Goal: Transaction & Acquisition: Purchase product/service

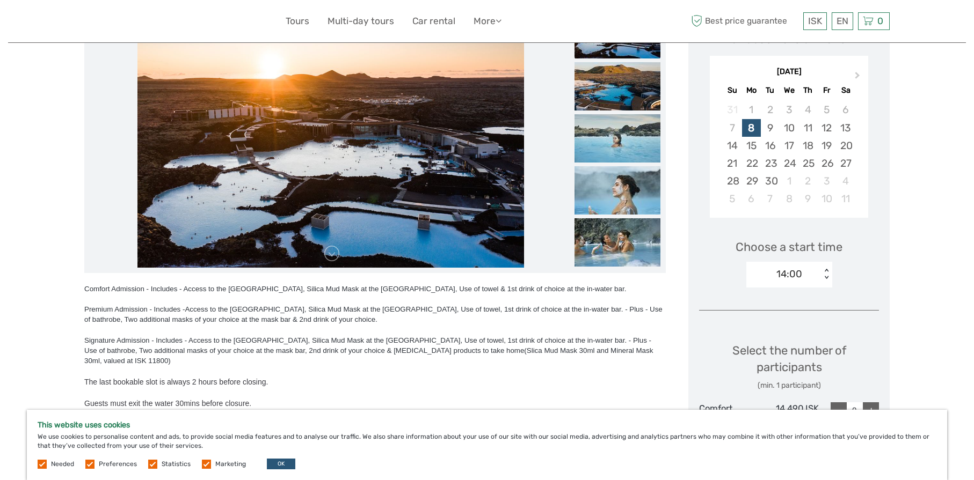
scroll to position [158, 0]
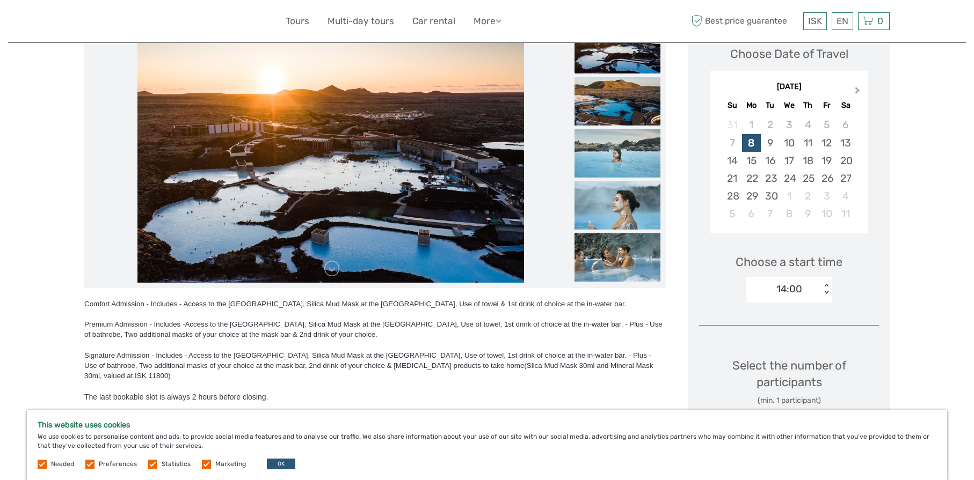
click at [857, 89] on span "Next Month" at bounding box center [857, 93] width 0 height 16
click at [789, 177] on div "22" at bounding box center [788, 179] width 19 height 18
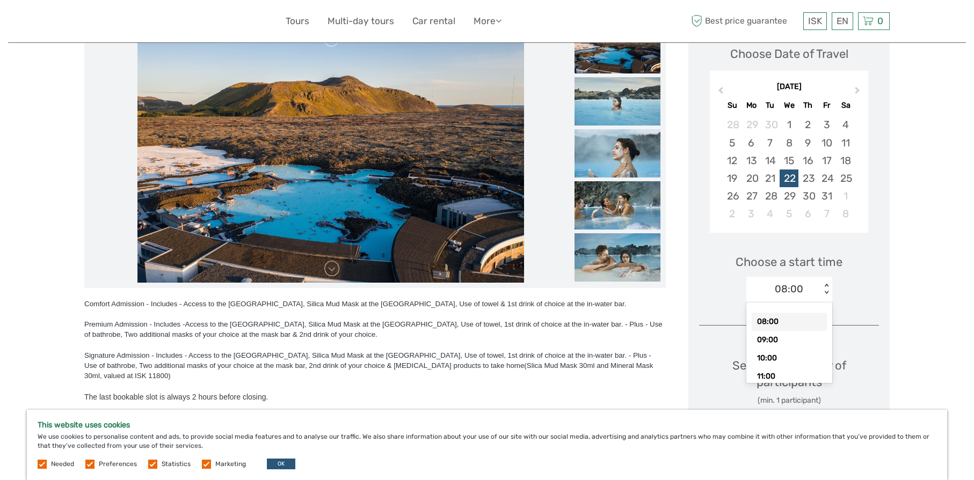
click at [826, 290] on div "< >" at bounding box center [825, 289] width 9 height 11
click at [777, 357] on div "10:00" at bounding box center [788, 358] width 75 height 18
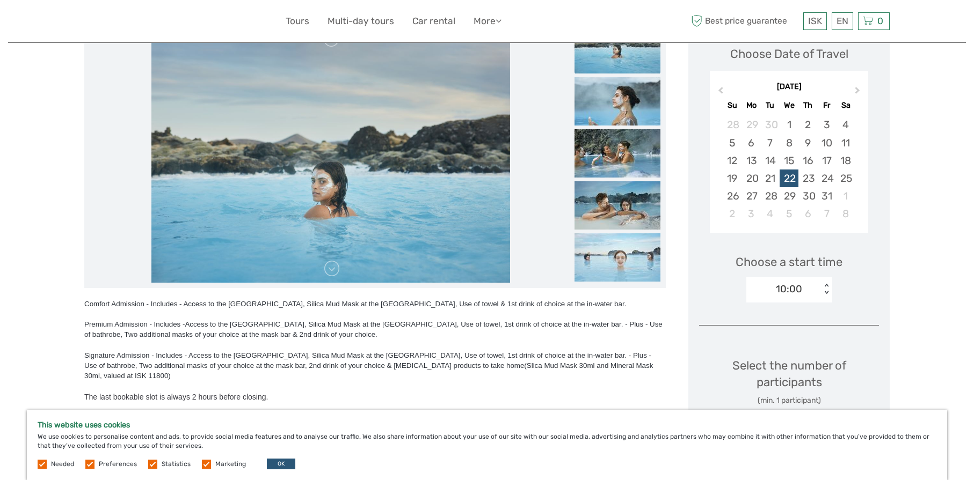
click at [881, 301] on div "Choose Date of Travel October 2025 Previous Month Next Month October 2025 Su Mo…" at bounding box center [788, 337] width 201 height 634
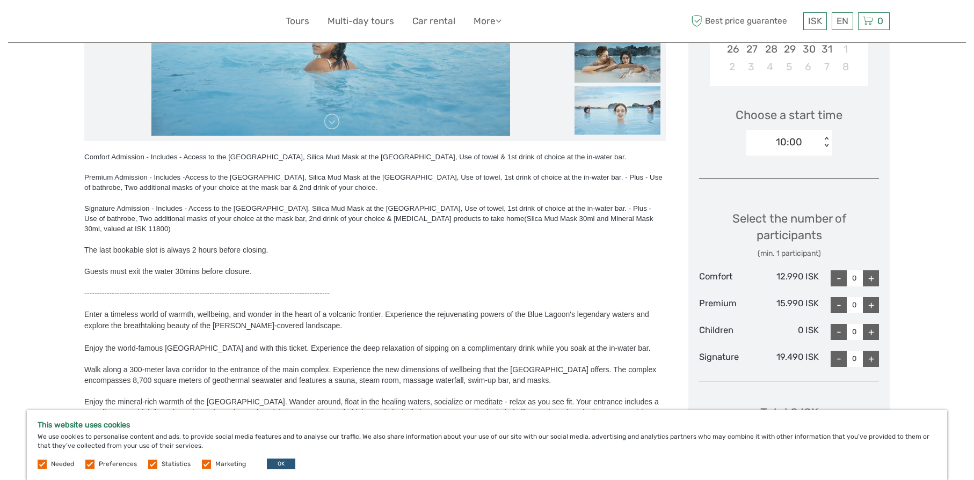
scroll to position [305, 0]
click at [876, 304] on div "+" at bounding box center [871, 305] width 16 height 16
type input "2"
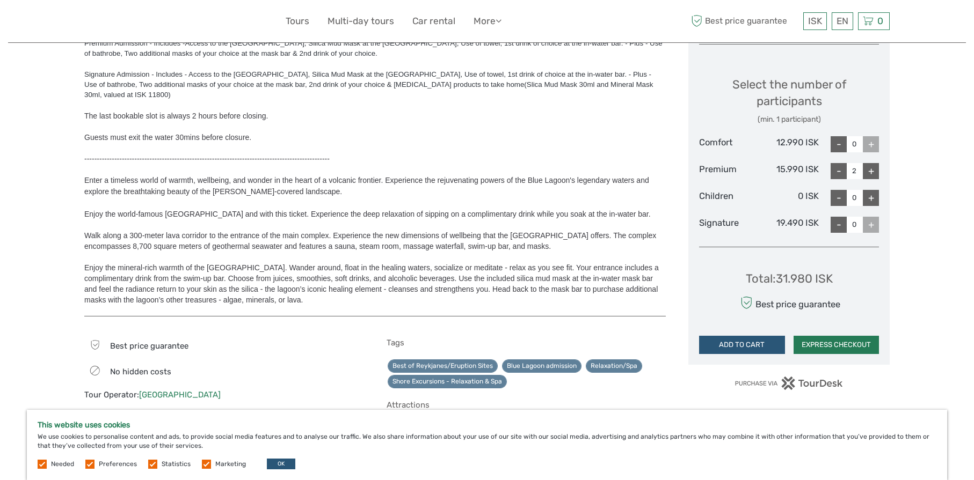
scroll to position [443, 0]
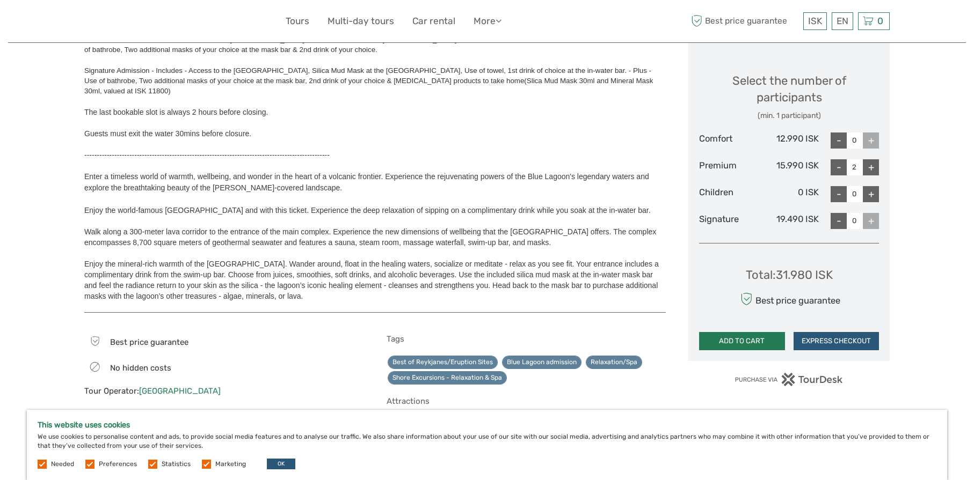
click at [745, 339] on button "ADD TO CART" at bounding box center [742, 341] width 86 height 18
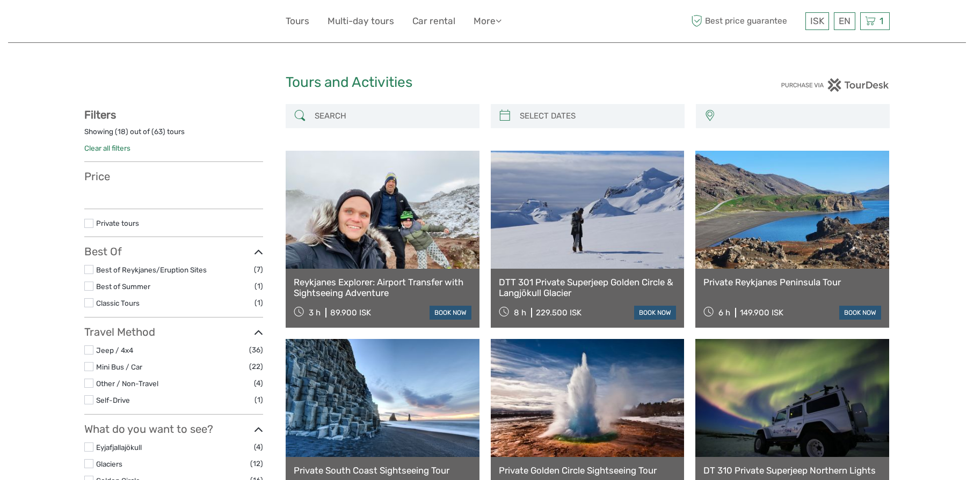
select select
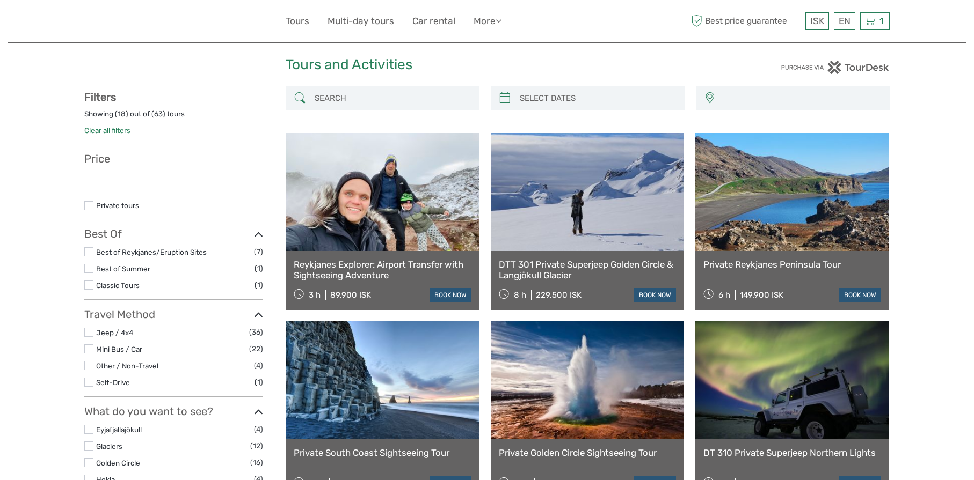
scroll to position [18, 0]
select select
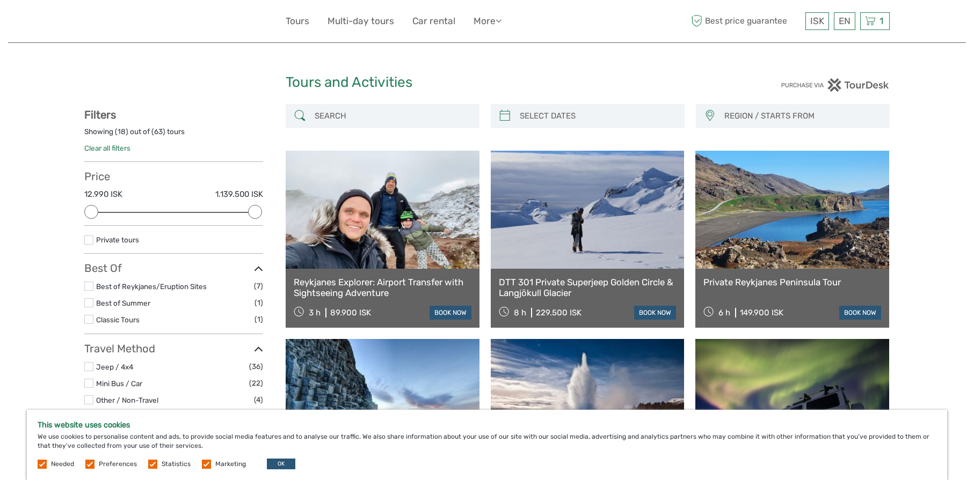
scroll to position [0, 0]
click at [834, 45] on link "English" at bounding box center [831, 42] width 45 height 19
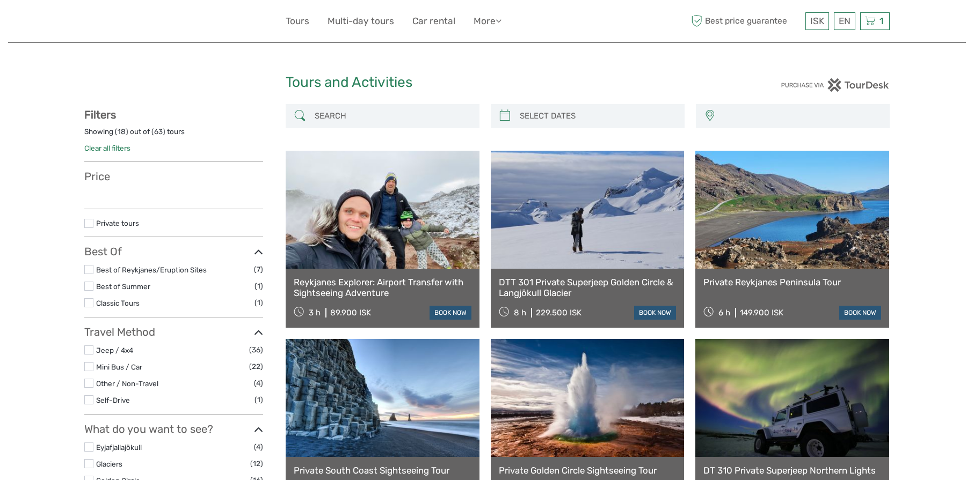
select select
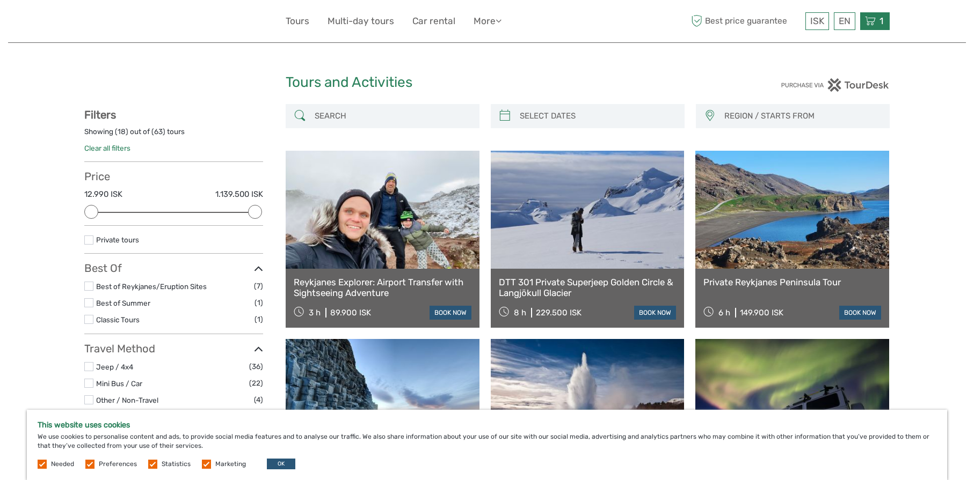
click at [878, 16] on span "1" at bounding box center [881, 21] width 7 height 11
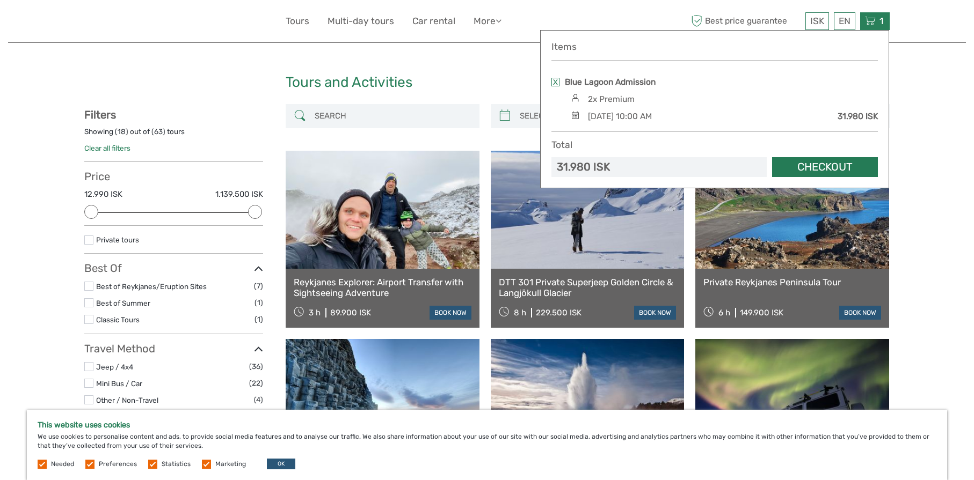
click at [836, 169] on link "Checkout" at bounding box center [825, 167] width 106 height 20
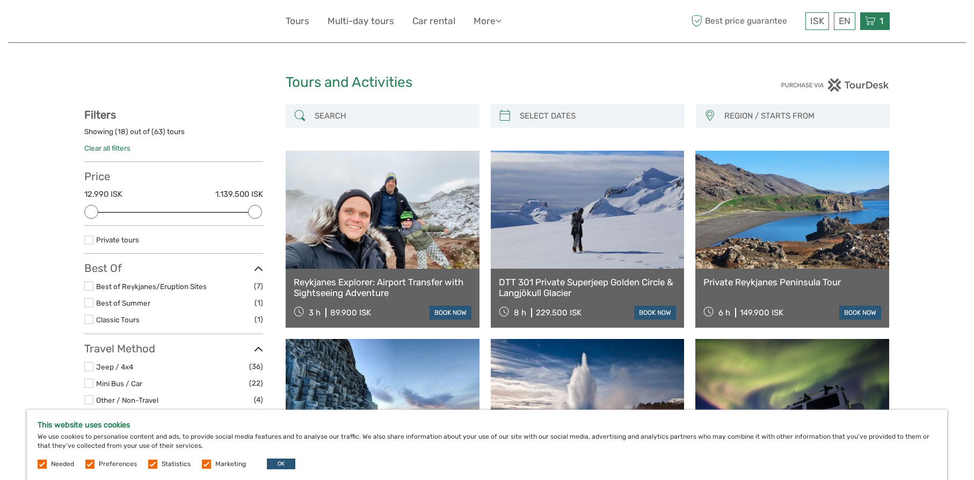
click at [871, 20] on icon at bounding box center [870, 20] width 11 height 13
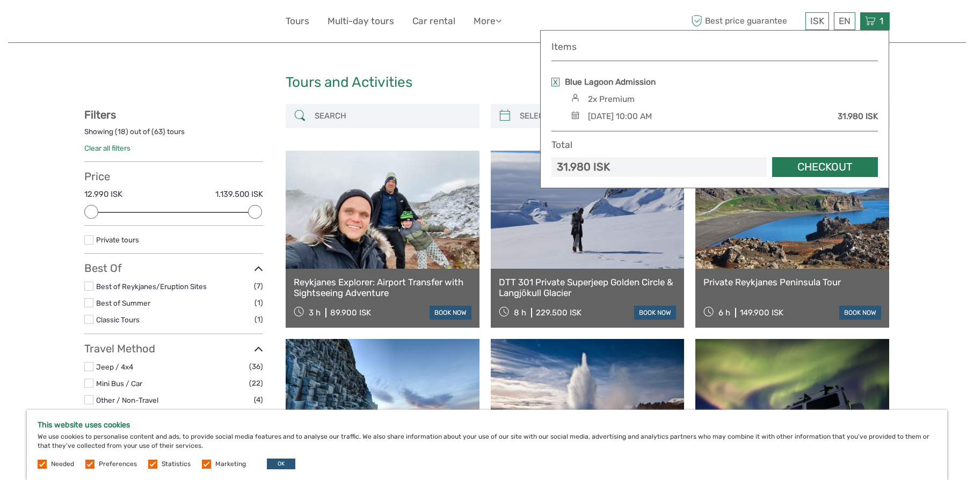
click at [837, 167] on link "Checkout" at bounding box center [825, 167] width 106 height 20
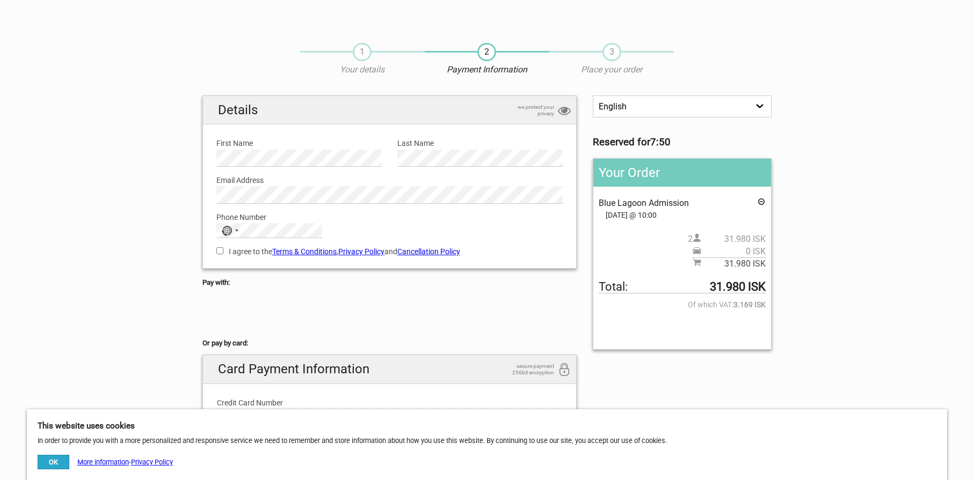
click at [762, 202] on icon at bounding box center [761, 204] width 9 height 12
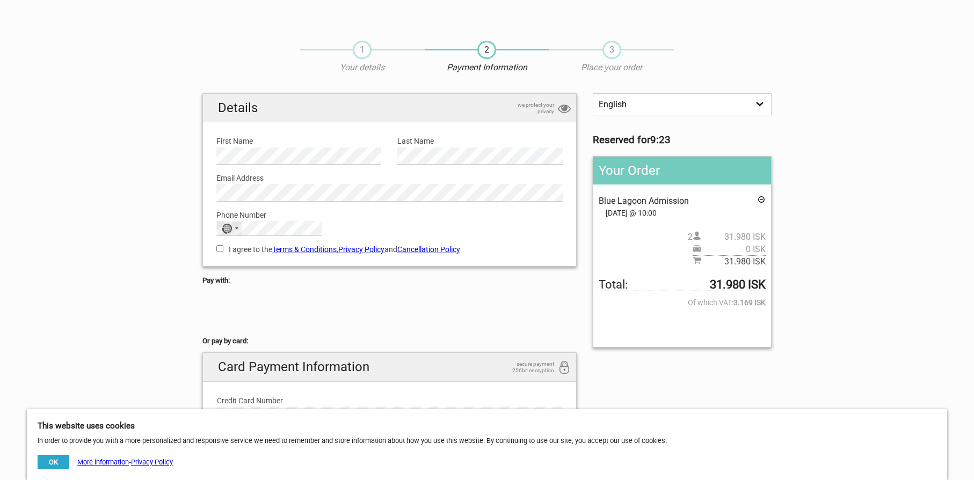
click at [229, 226] on div "No country selected" at bounding box center [226, 229] width 11 height 10
type input "united"
click at [269, 308] on span "[GEOGRAPHIC_DATA]" at bounding box center [272, 304] width 72 height 12
click at [218, 247] on input "I agree to the Terms & Conditions , Privacy Policy and Cancellation Policy" at bounding box center [219, 248] width 7 height 7
checkbox input "true"
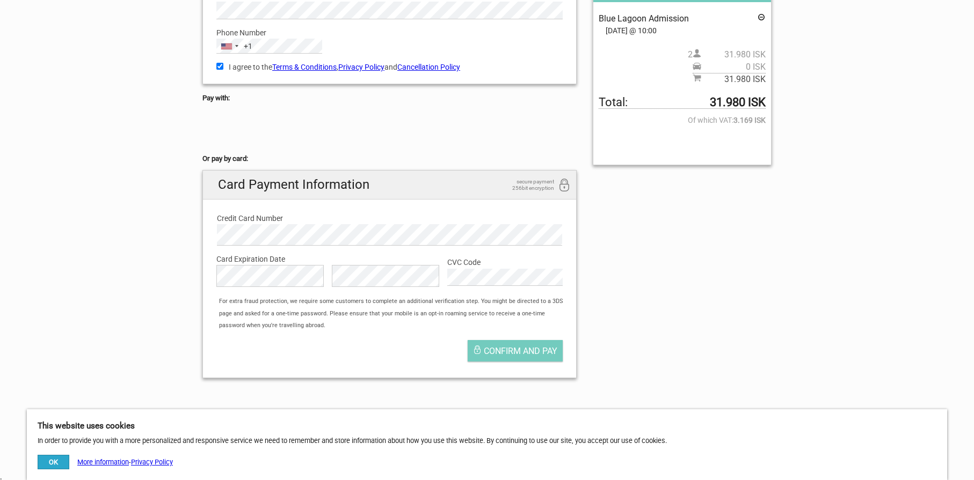
scroll to position [195, 0]
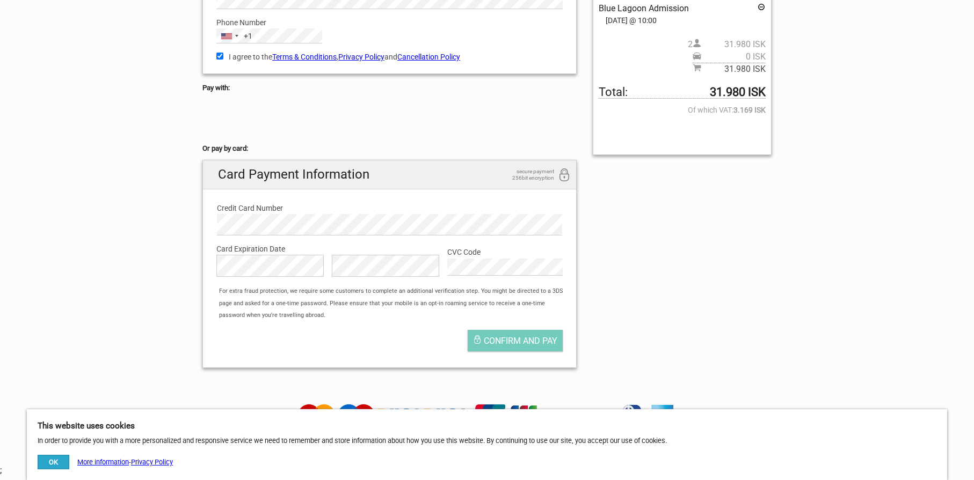
click at [63, 463] on button "OK" at bounding box center [54, 462] width 32 height 14
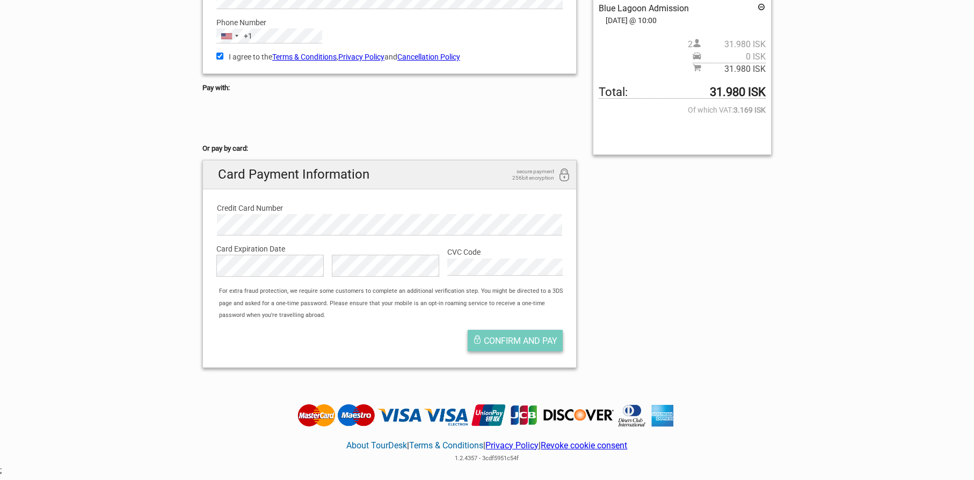
click at [519, 336] on span "Confirm and pay" at bounding box center [521, 341] width 74 height 10
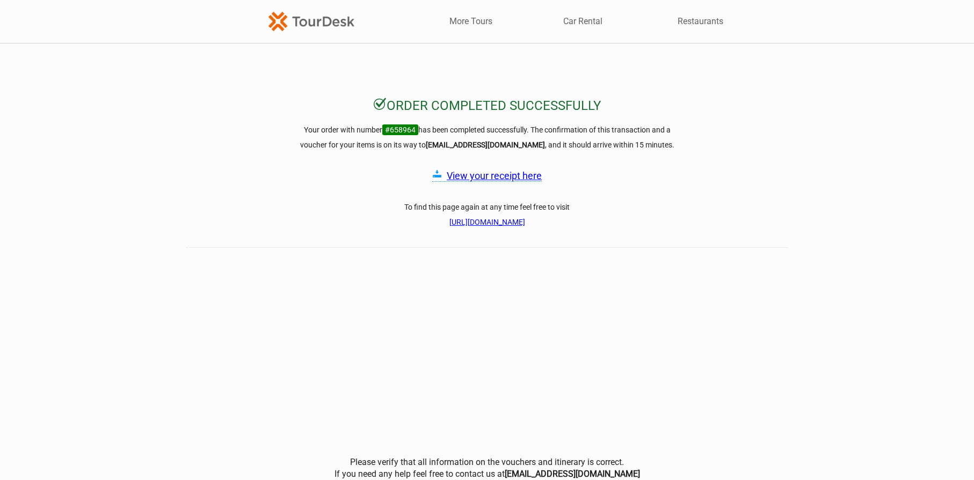
click at [521, 177] on link "View your receipt here" at bounding box center [494, 175] width 95 height 11
